Goal: Task Accomplishment & Management: Complete application form

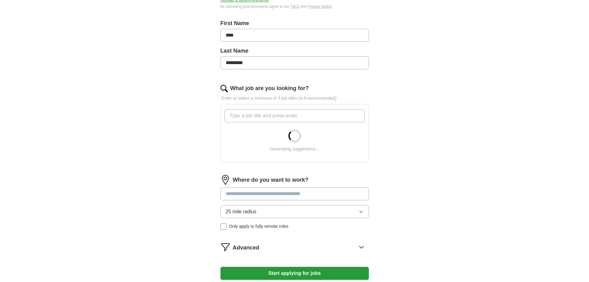
scroll to position [155, 0]
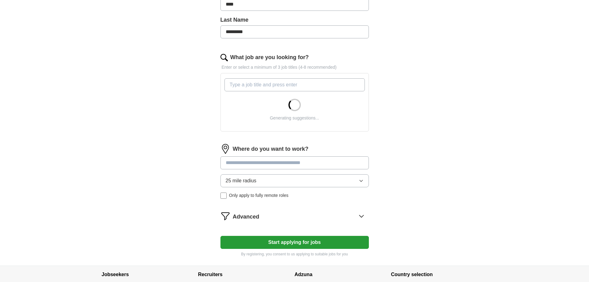
click at [154, 143] on div "ApplyIQ Let ApplyIQ do the hard work of searching and applying for jobs. Just t…" at bounding box center [295, 64] width 396 height 401
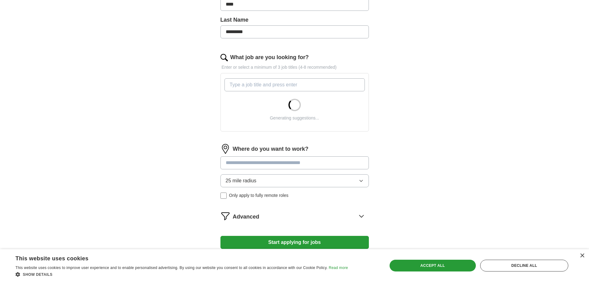
click at [285, 167] on input at bounding box center [294, 162] width 148 height 13
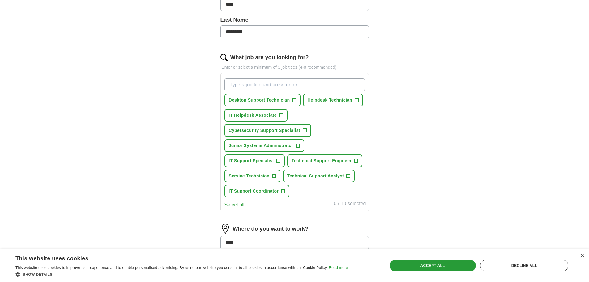
type input "*****"
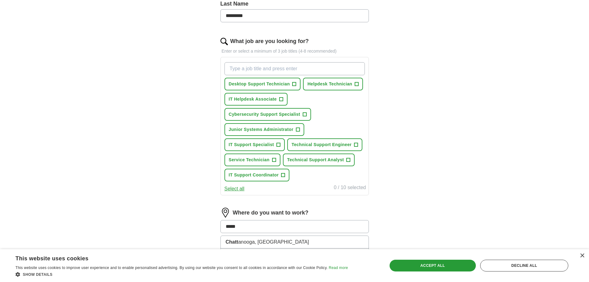
scroll to position [216, 0]
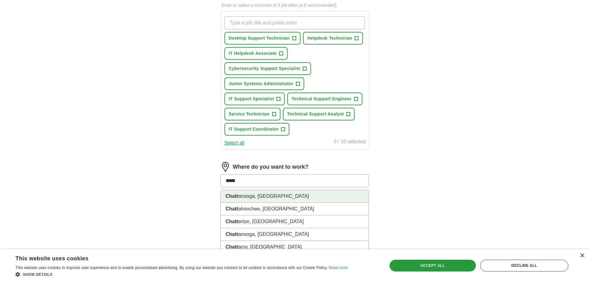
click at [272, 194] on li "Chatt anooga, [GEOGRAPHIC_DATA]" at bounding box center [295, 196] width 148 height 13
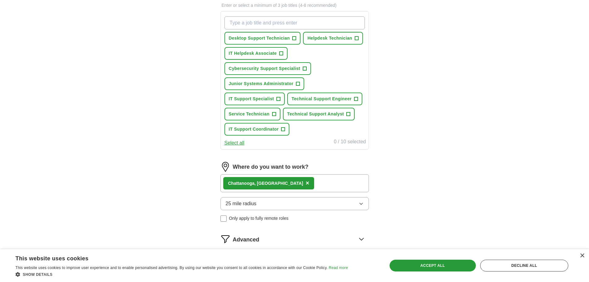
click at [174, 168] on div "ApplyIQ Let ApplyIQ do the hard work of searching and applying for jobs. Just t…" at bounding box center [295, 45] width 396 height 486
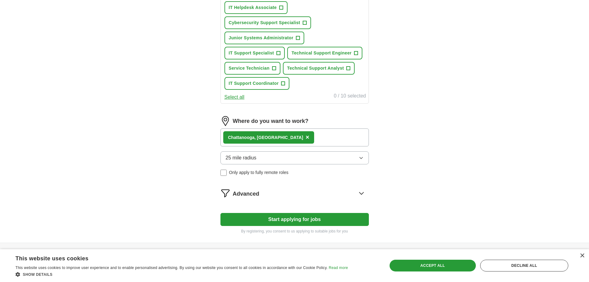
scroll to position [278, 0]
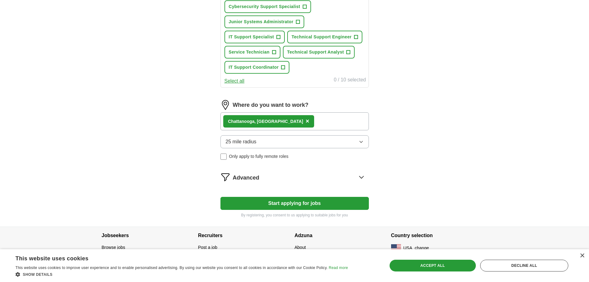
click at [276, 202] on button "Start applying for jobs" at bounding box center [294, 203] width 148 height 13
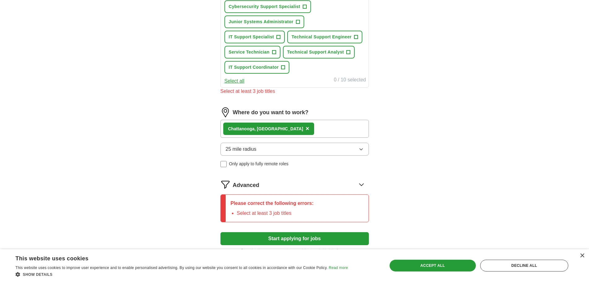
click at [163, 166] on div "ApplyIQ Let ApplyIQ do the hard work of searching and applying for jobs. Just t…" at bounding box center [295, 1] width 396 height 521
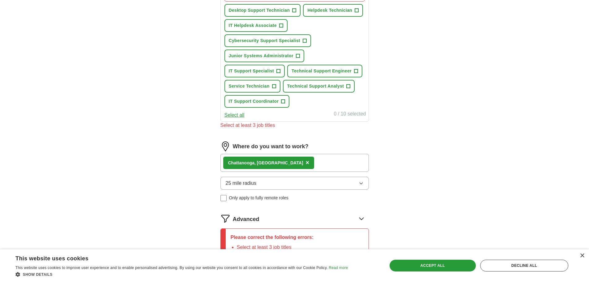
scroll to position [186, 0]
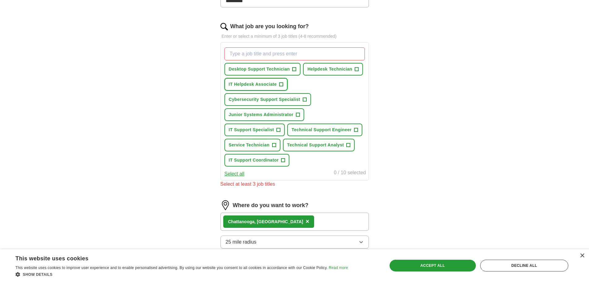
click at [283, 85] on button "IT Helpdesk Associate +" at bounding box center [255, 84] width 63 height 13
click at [278, 130] on span "+" at bounding box center [279, 129] width 4 height 5
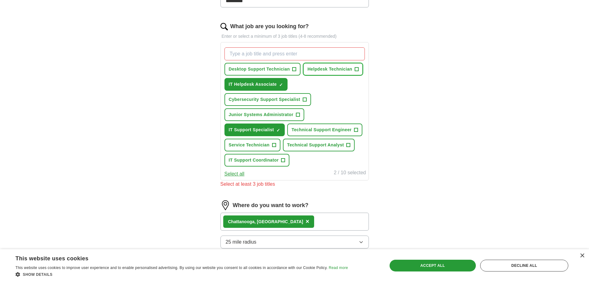
click at [357, 68] on span "+" at bounding box center [357, 69] width 4 height 5
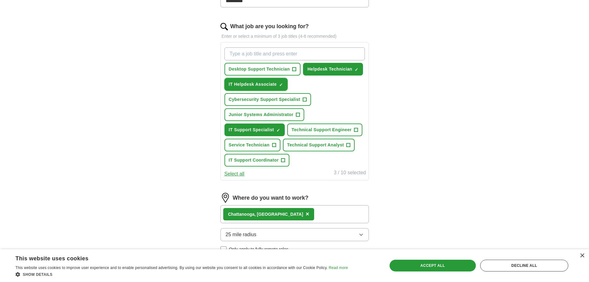
click at [279, 84] on span "✓ ×" at bounding box center [281, 85] width 4 height 4
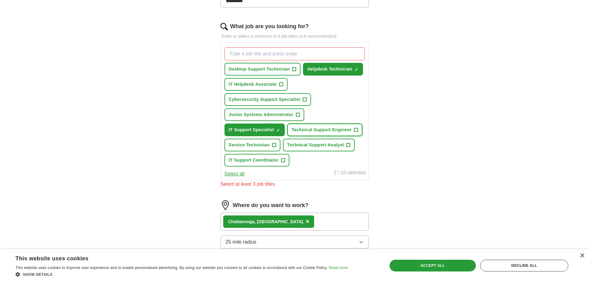
click at [355, 133] on button "Technical Support Engineer +" at bounding box center [324, 129] width 75 height 13
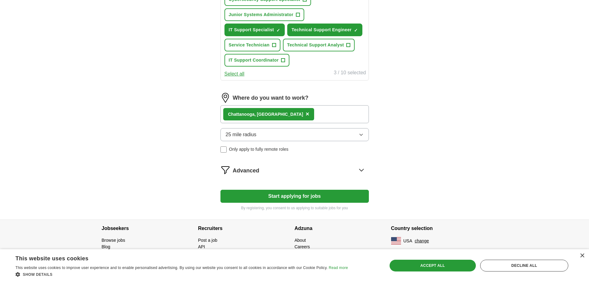
click at [278, 198] on button "Start applying for jobs" at bounding box center [294, 196] width 148 height 13
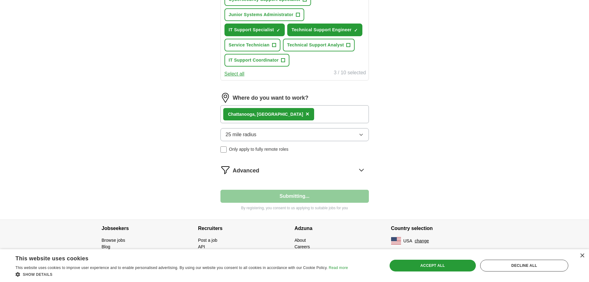
select select "**"
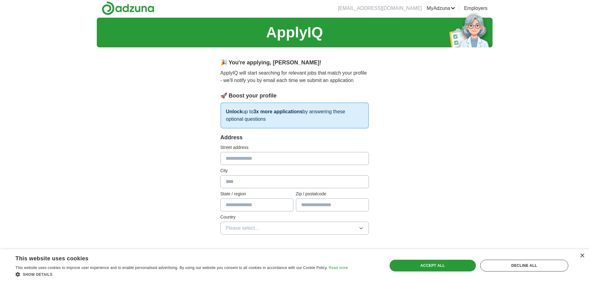
scroll to position [0, 0]
